Goal: Find specific page/section: Find specific page/section

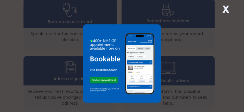
scroll to position [270, 0]
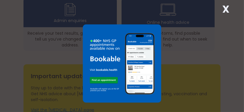
click at [157, 29] on img at bounding box center [122, 63] width 78 height 78
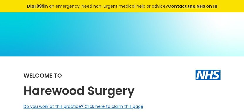
scroll to position [270, 0]
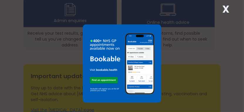
click at [155, 28] on img at bounding box center [122, 63] width 78 height 78
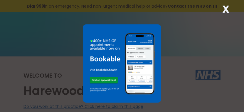
click at [154, 29] on img at bounding box center [122, 63] width 78 height 78
click at [150, 33] on img at bounding box center [122, 63] width 78 height 78
